Goal: Find specific page/section: Find specific page/section

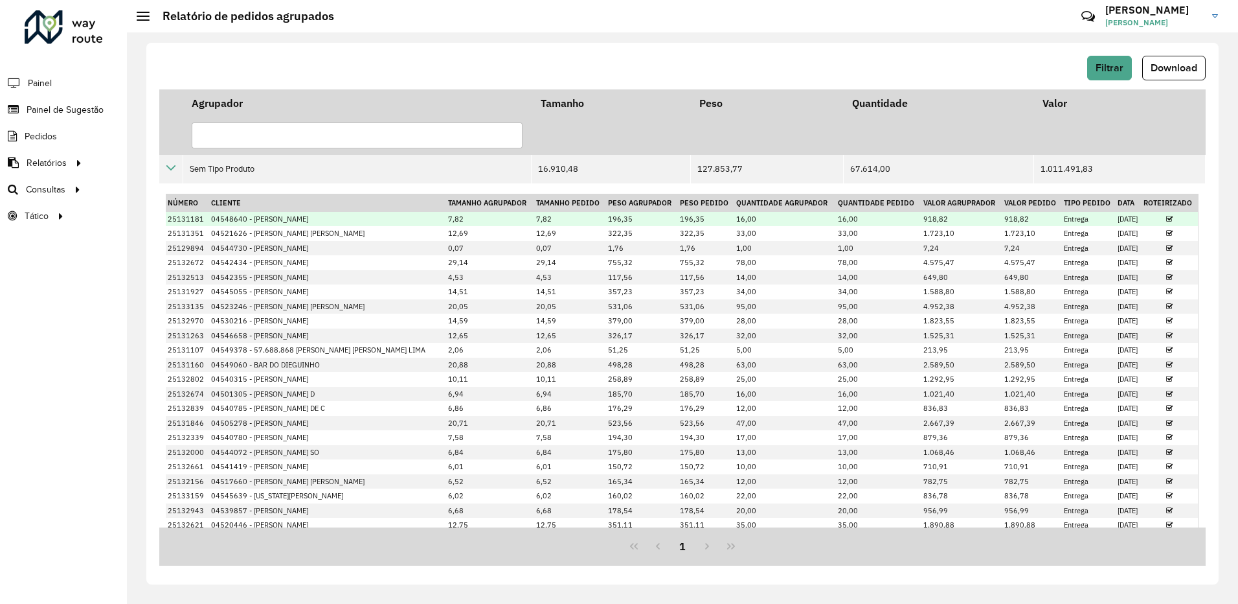
click at [1166, 217] on icon at bounding box center [1169, 219] width 6 height 7
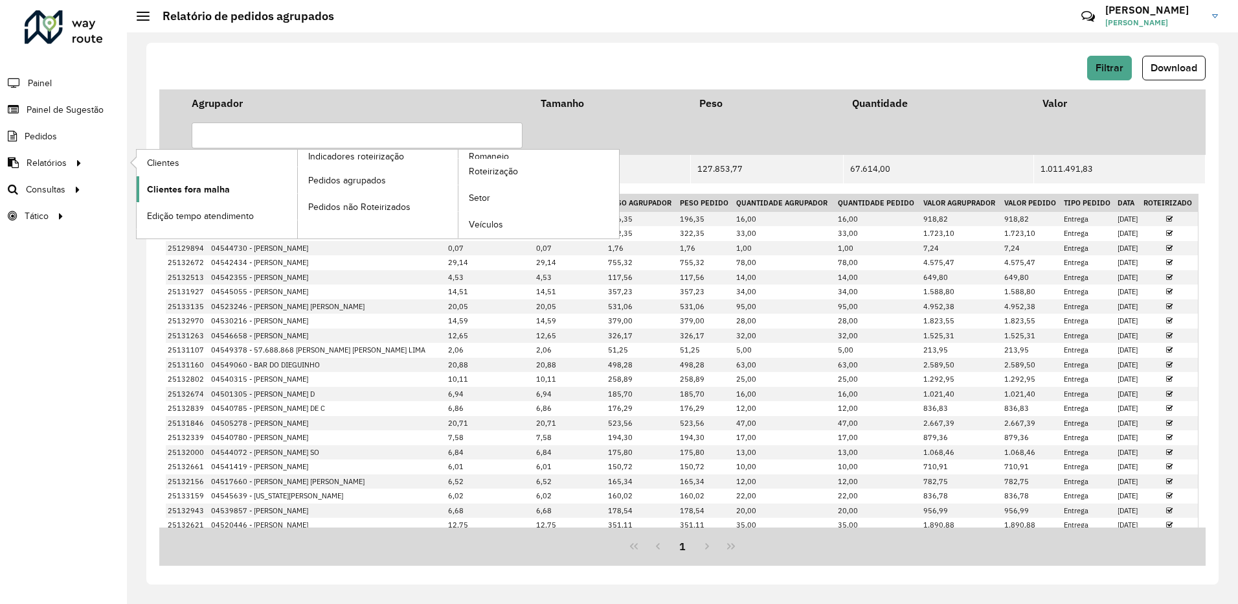
click at [206, 199] on link "Clientes fora malha" at bounding box center [217, 189] width 161 height 26
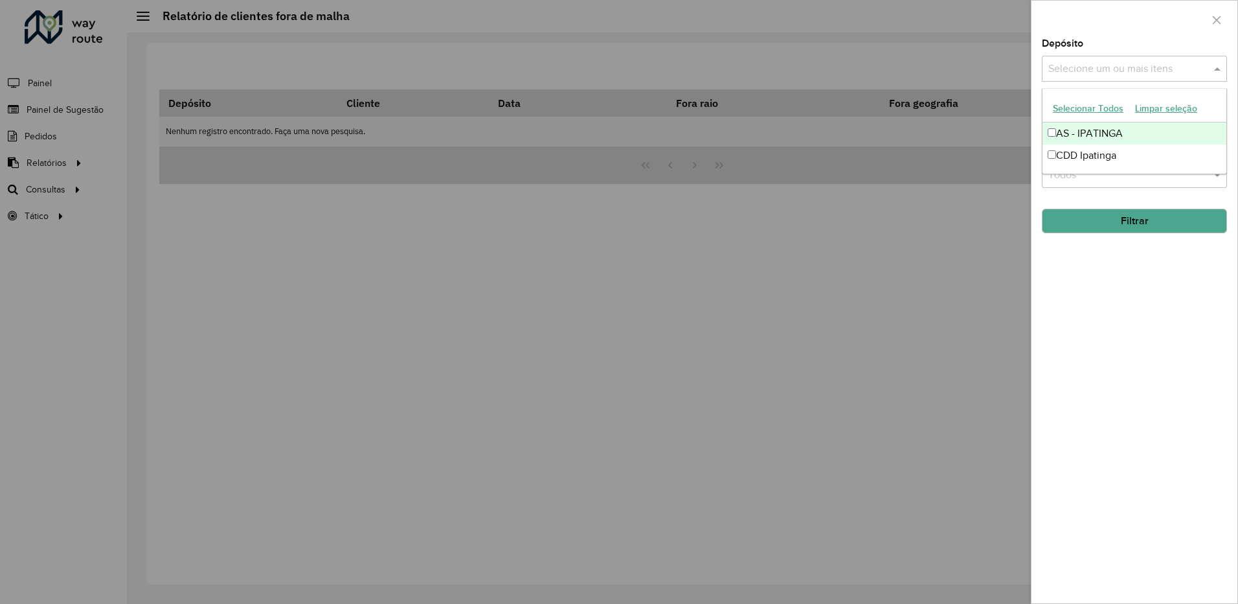
click at [1129, 72] on input "text" at bounding box center [1128, 70] width 166 height 16
click at [1080, 152] on div "CDD Ipatinga" at bounding box center [1135, 155] width 184 height 22
click at [1113, 229] on button "Filtrar" at bounding box center [1134, 221] width 185 height 25
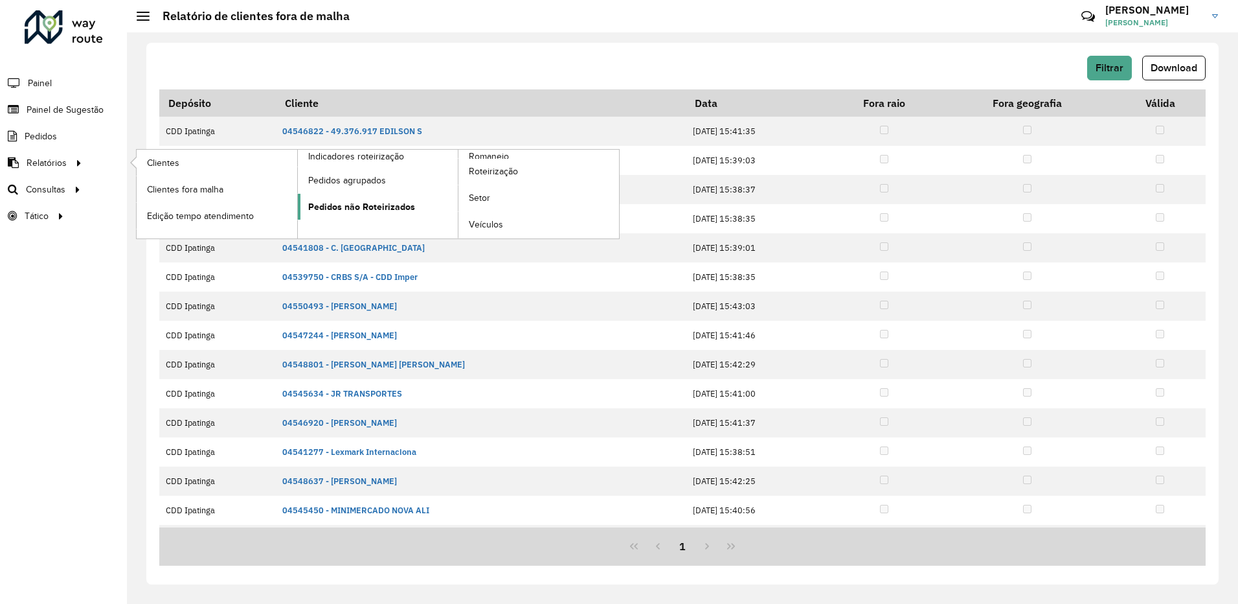
click at [374, 199] on link "Pedidos não Roteirizados" at bounding box center [378, 207] width 161 height 26
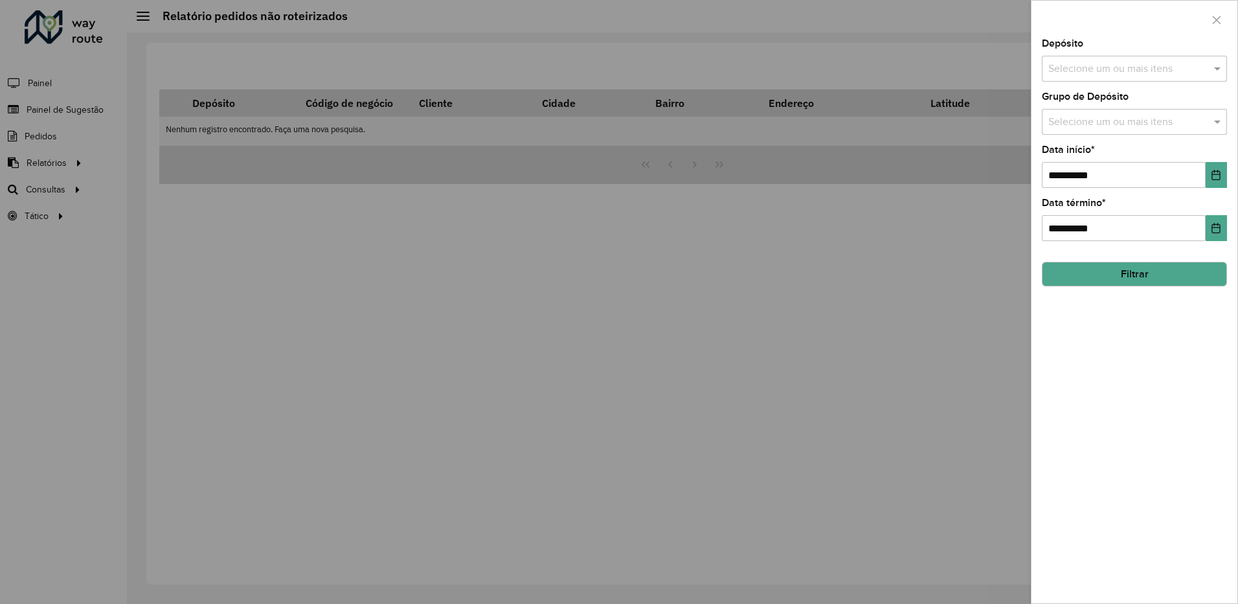
click at [1138, 278] on button "Filtrar" at bounding box center [1134, 274] width 185 height 25
